Goal: Information Seeking & Learning: Learn about a topic

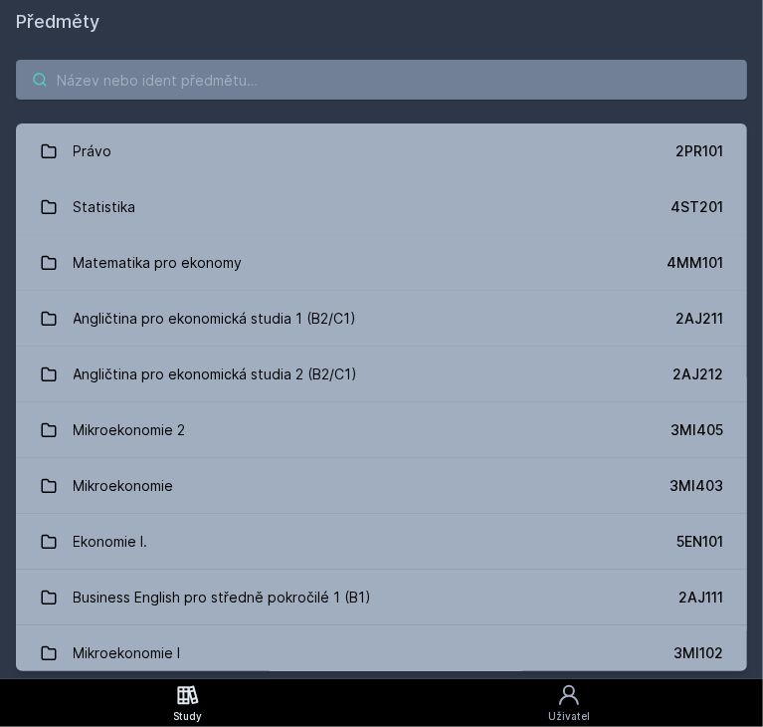
click at [152, 86] on input "search" at bounding box center [382, 80] width 732 height 40
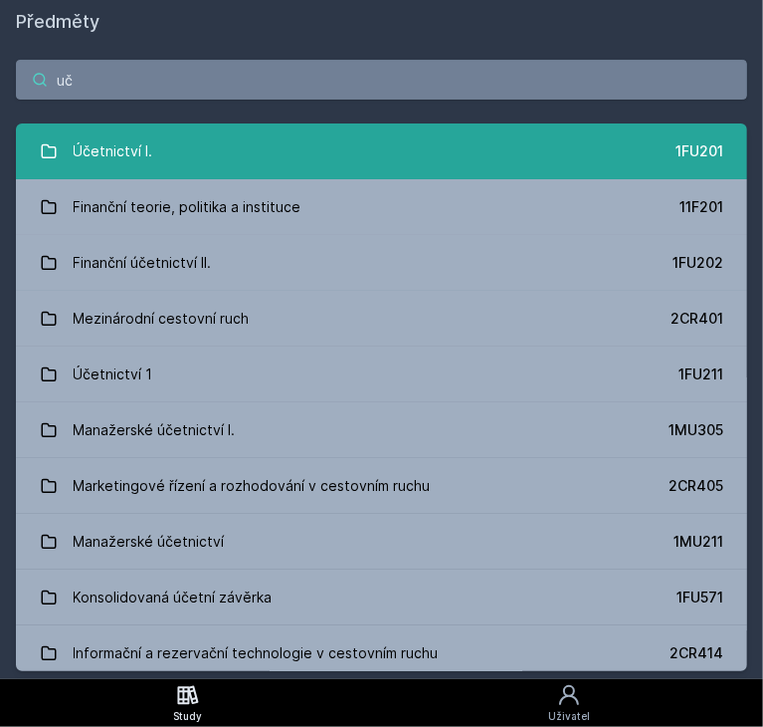
type input "uč"
click at [121, 148] on div "Účetnictví I." at bounding box center [114, 151] width 80 height 40
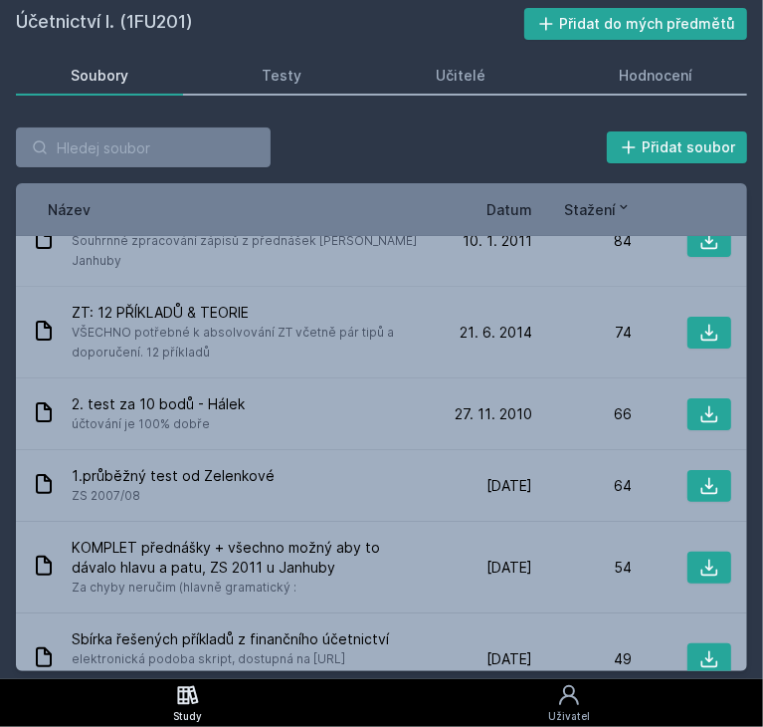
scroll to position [2372, 0]
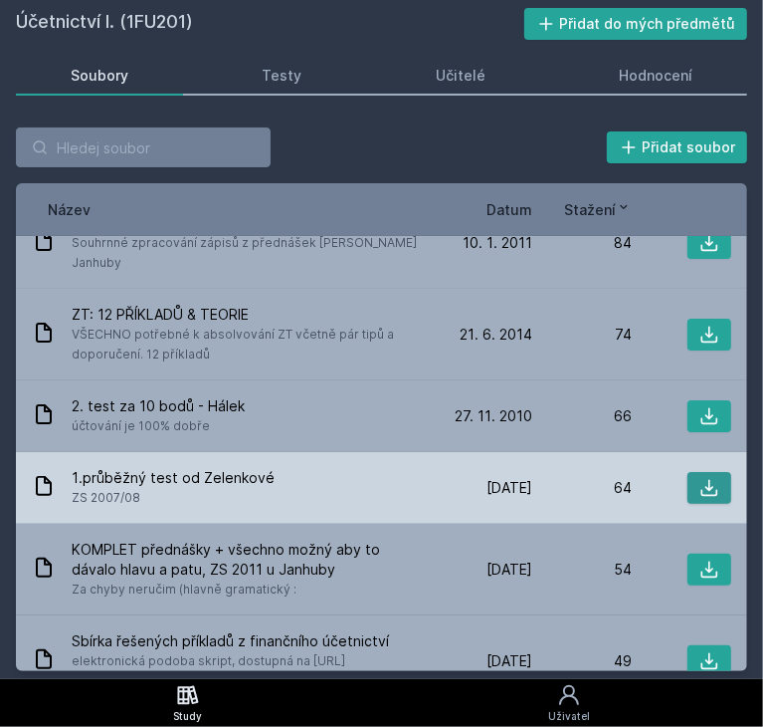
click at [689, 472] on button at bounding box center [710, 488] width 44 height 32
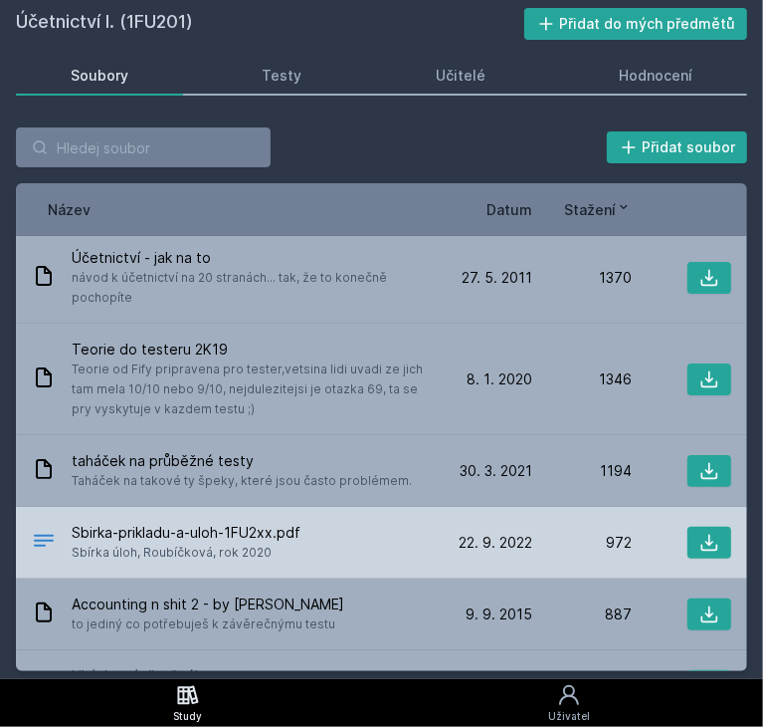
scroll to position [0, 0]
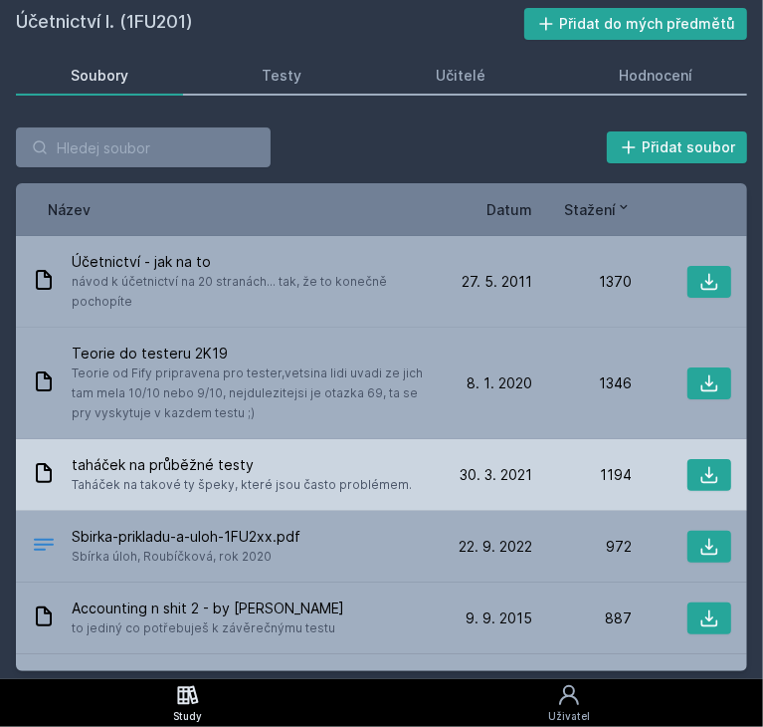
click at [209, 478] on span "Taháček na takové ty špeky, které jsou často problémem." at bounding box center [242, 485] width 340 height 20
click at [322, 475] on span "Taháček na takové ty špeky, které jsou často problémem." at bounding box center [242, 485] width 340 height 20
click at [700, 465] on icon at bounding box center [710, 475] width 20 height 20
